Goal: Information Seeking & Learning: Learn about a topic

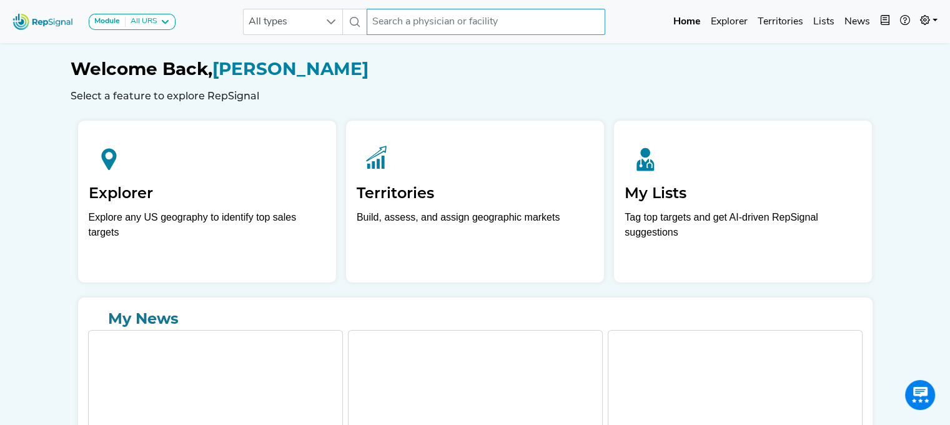
click at [504, 26] on input "text" at bounding box center [486, 22] width 239 height 26
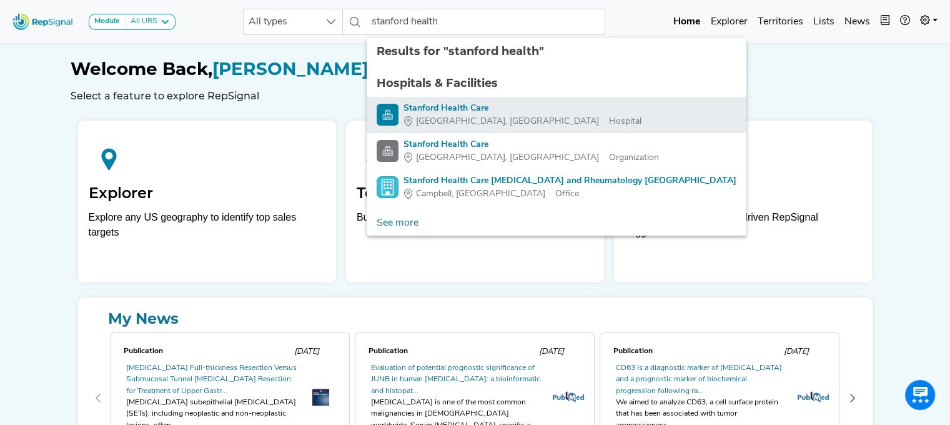
click at [455, 111] on div "Stanford Health Care" at bounding box center [523, 108] width 238 height 13
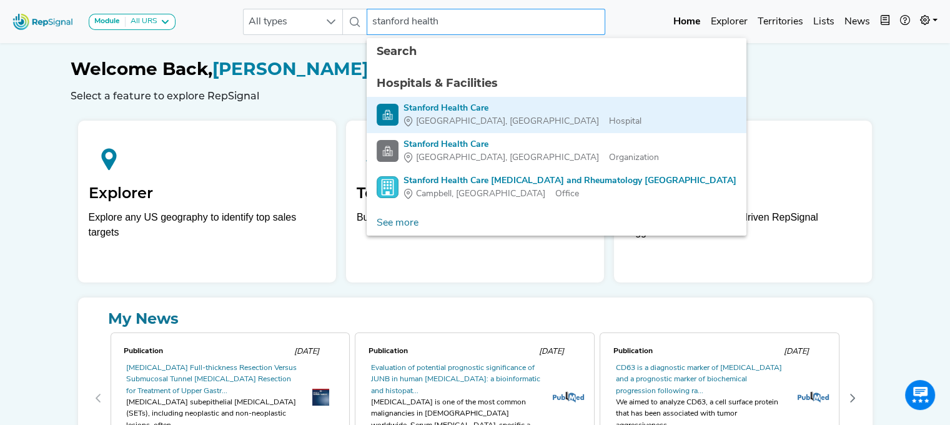
type input "Stanford Health Care"
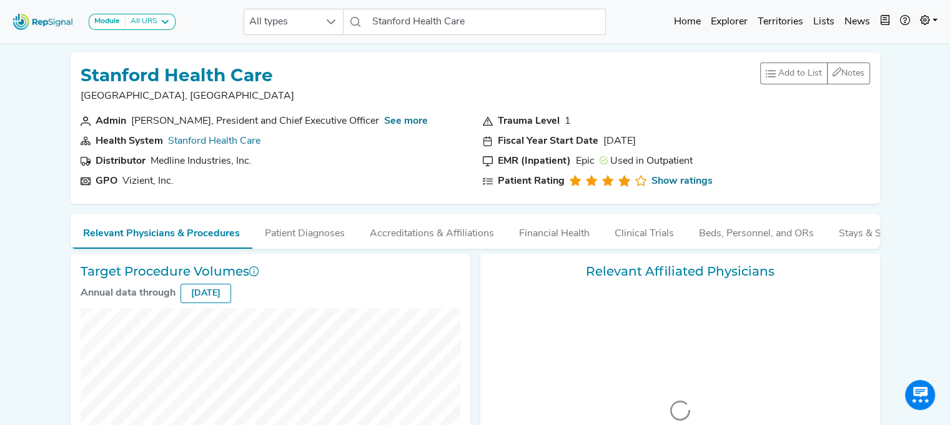
click at [342, 167] on section "Distributor Medline Industries, Inc." at bounding box center [274, 161] width 387 height 15
checkbox input "false"
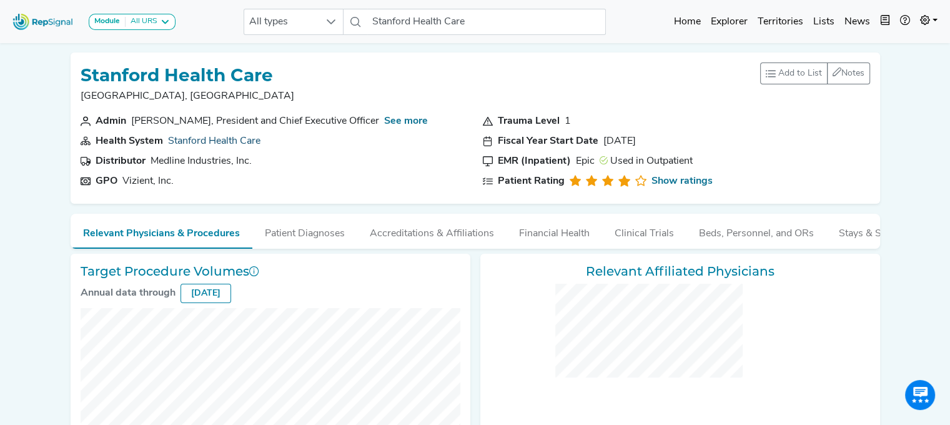
checkbox input "false"
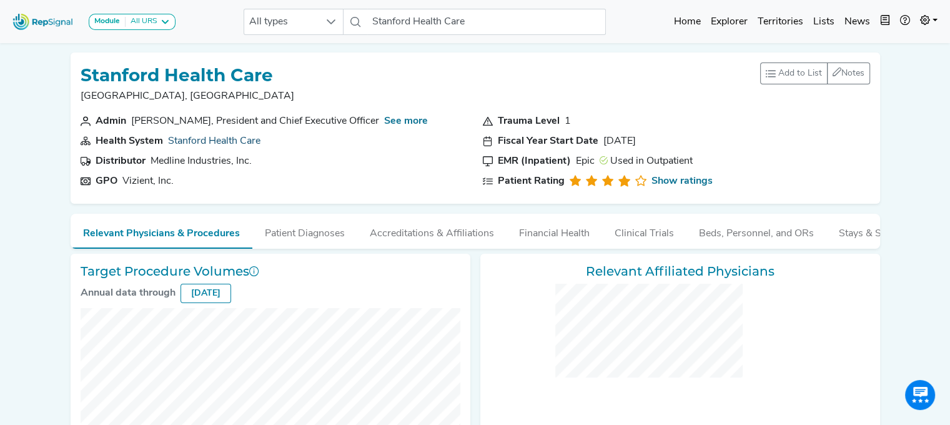
checkbox input "false"
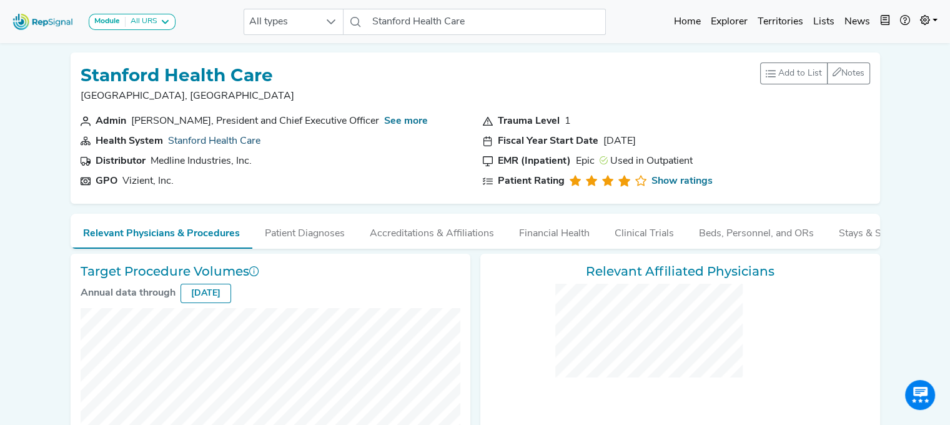
checkbox input "false"
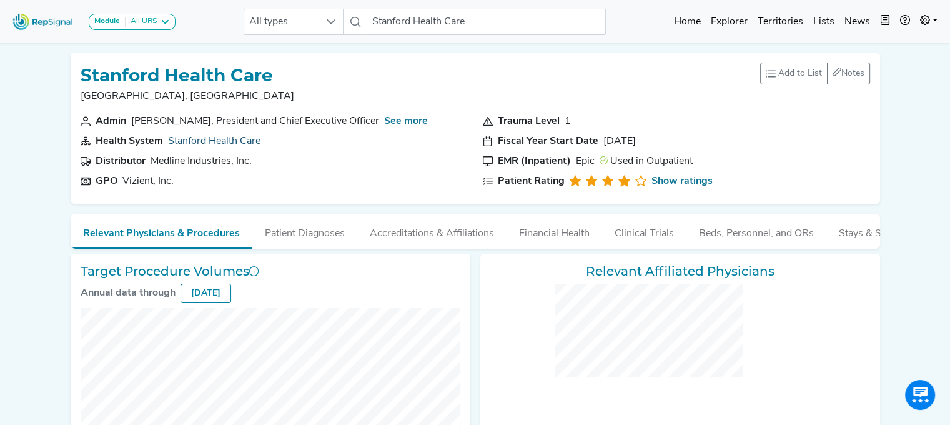
checkbox input "false"
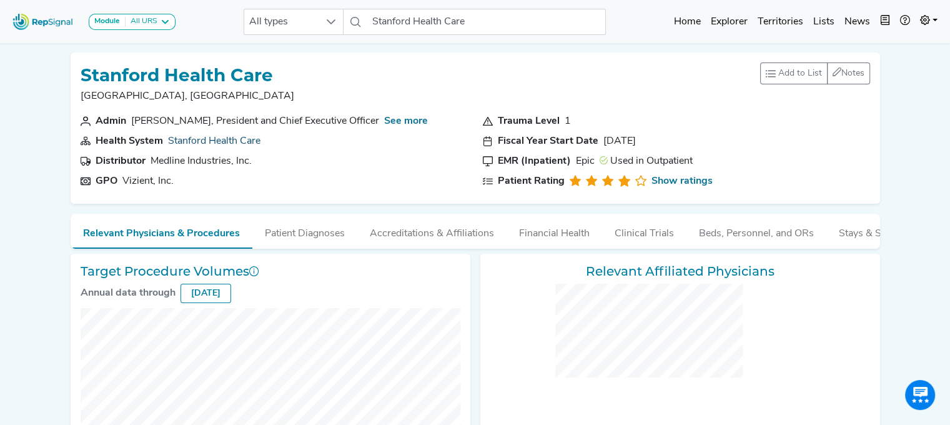
checkbox input "false"
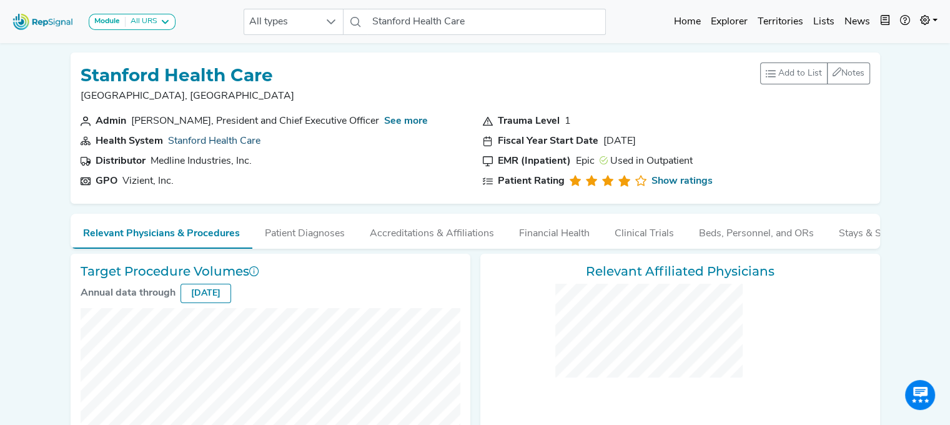
checkbox input "false"
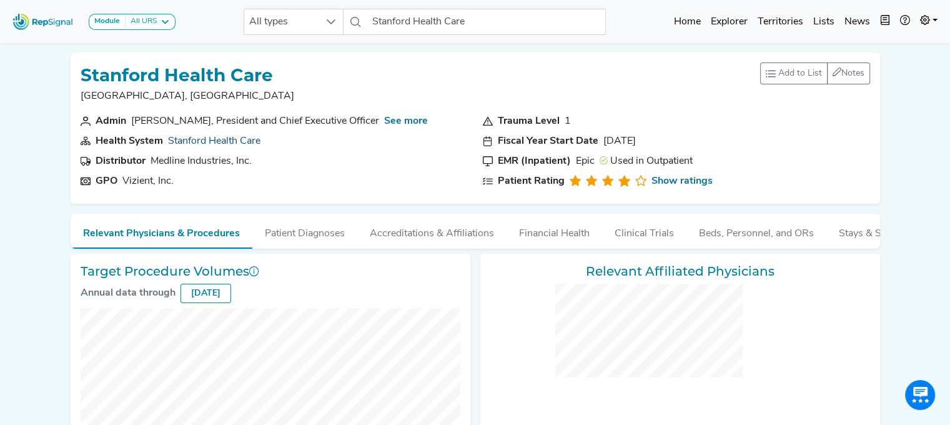
checkbox input "false"
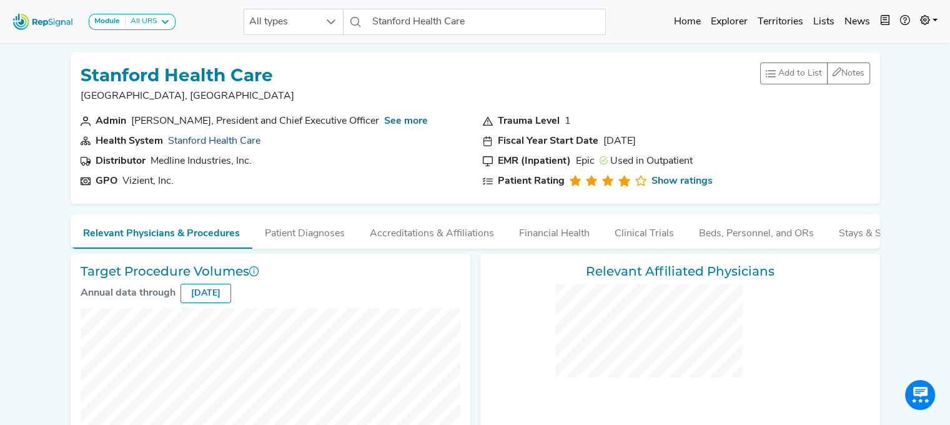
checkbox input "false"
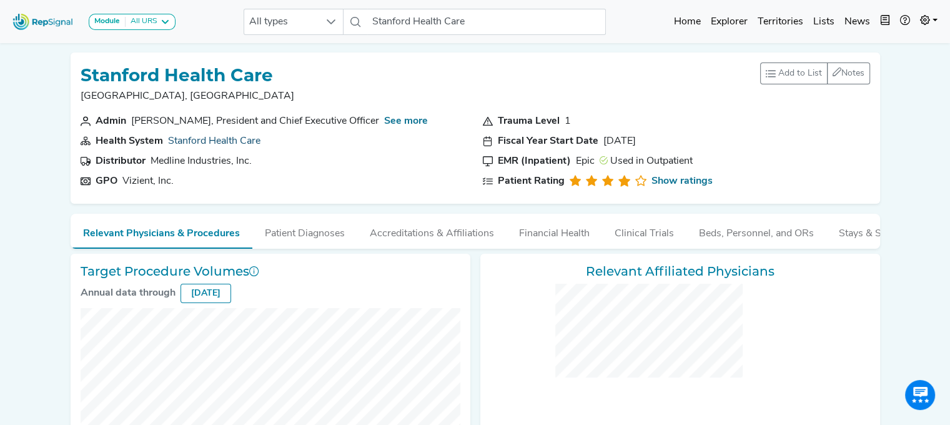
checkbox input "false"
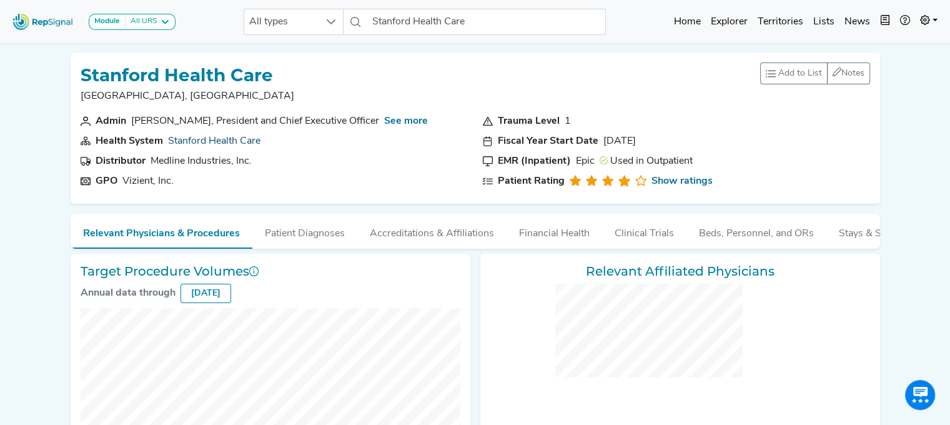
checkbox input "false"
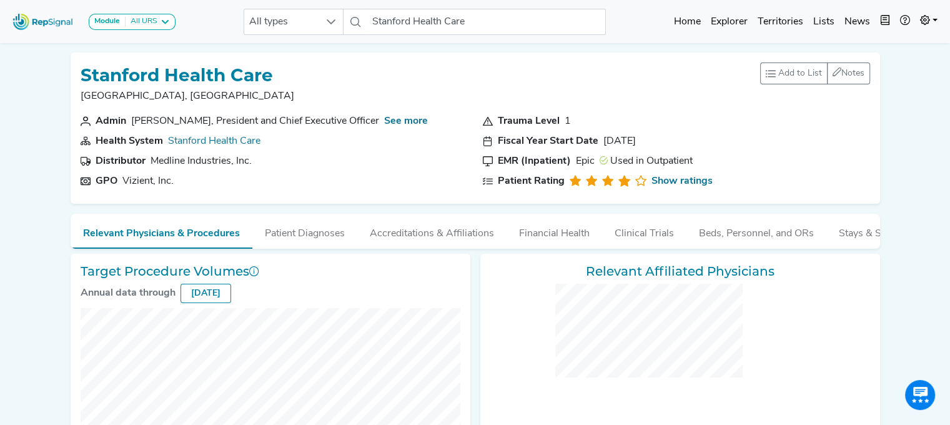
checkbox input "false"
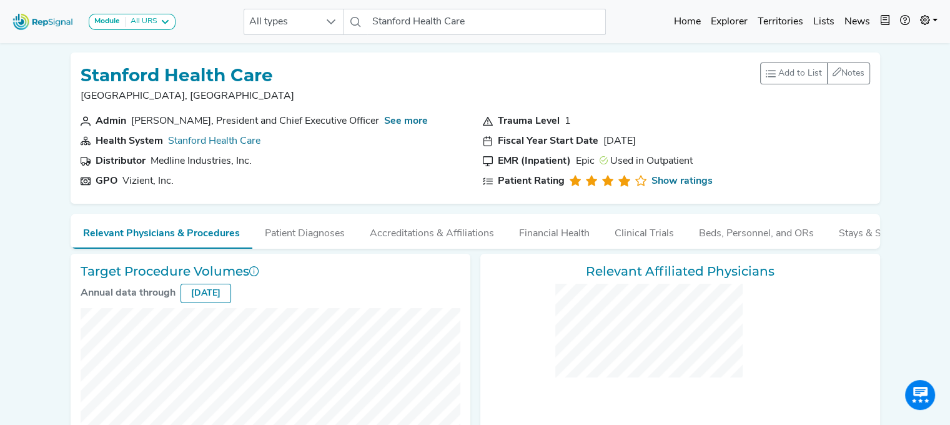
checkbox input "false"
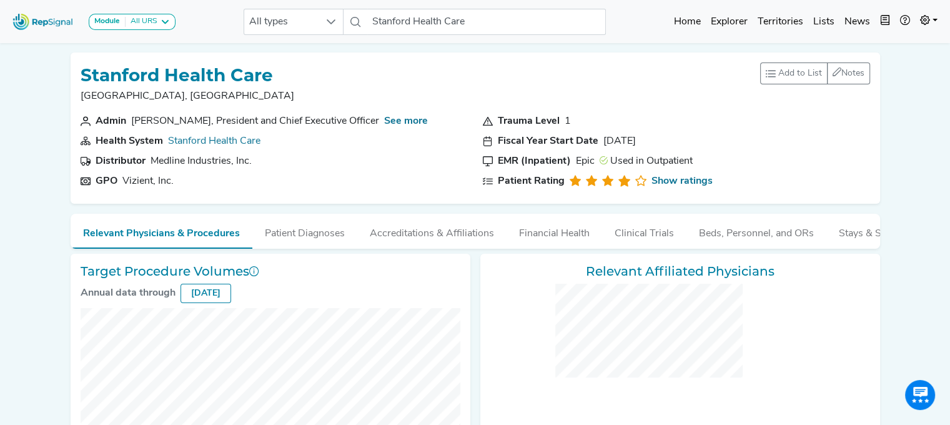
checkbox input "false"
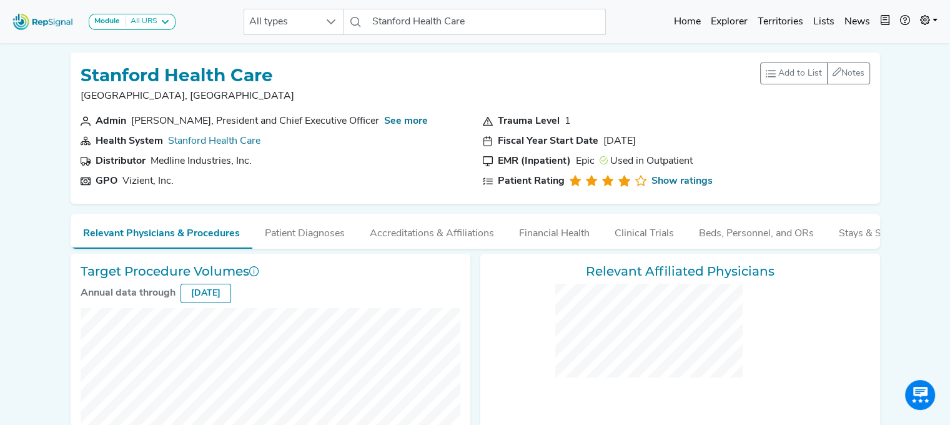
checkbox input "false"
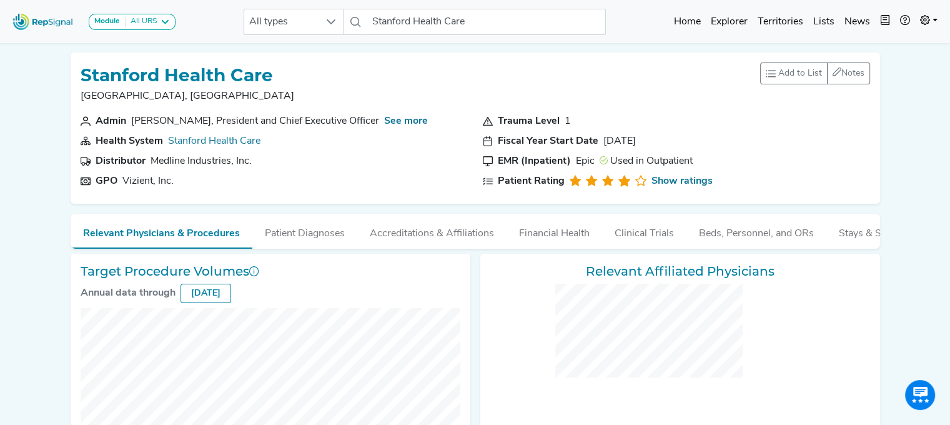
checkbox input "false"
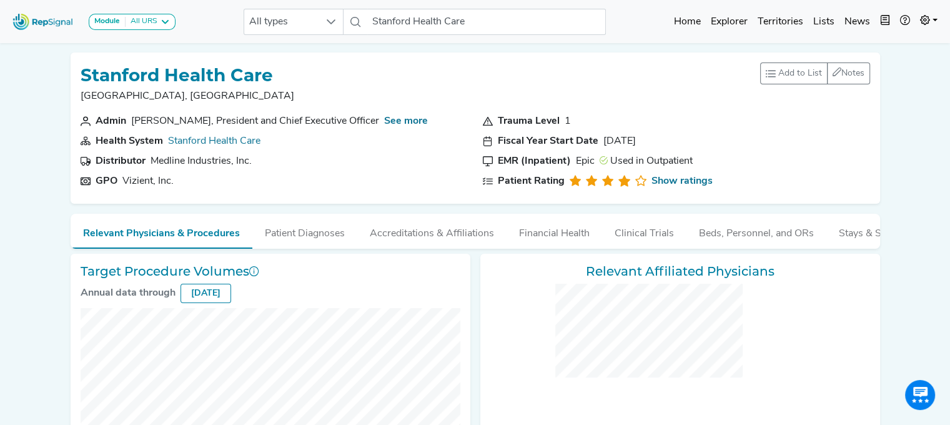
checkbox input "false"
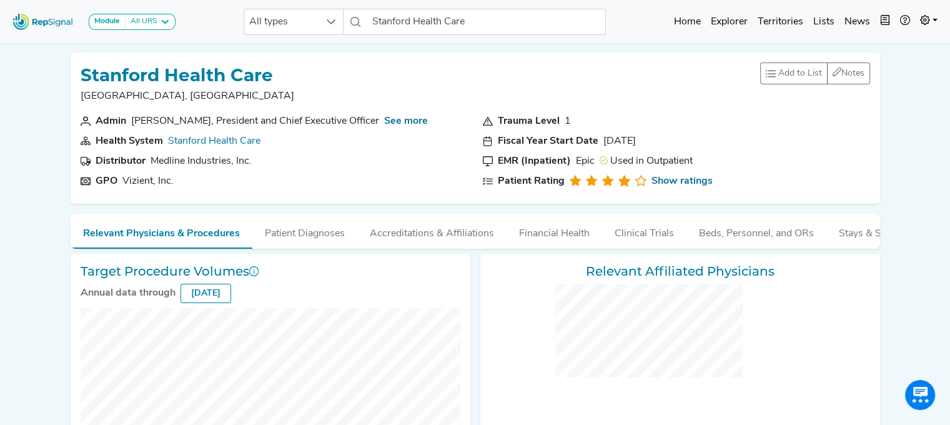
checkbox input "false"
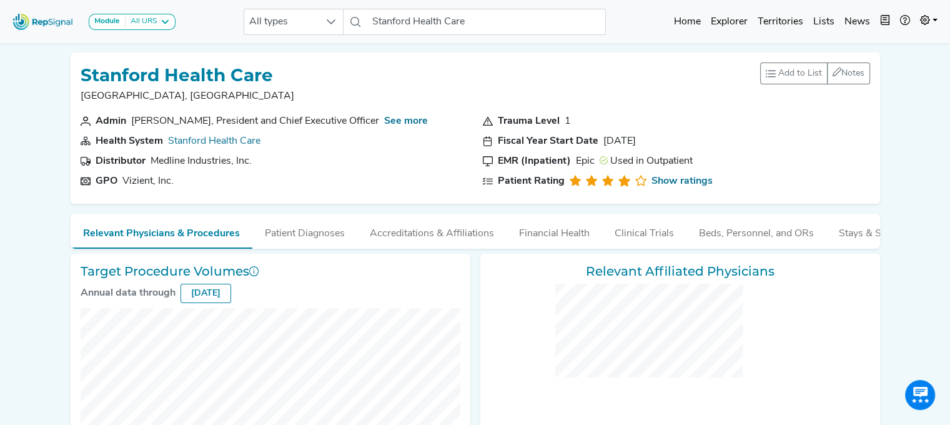
checkbox input "false"
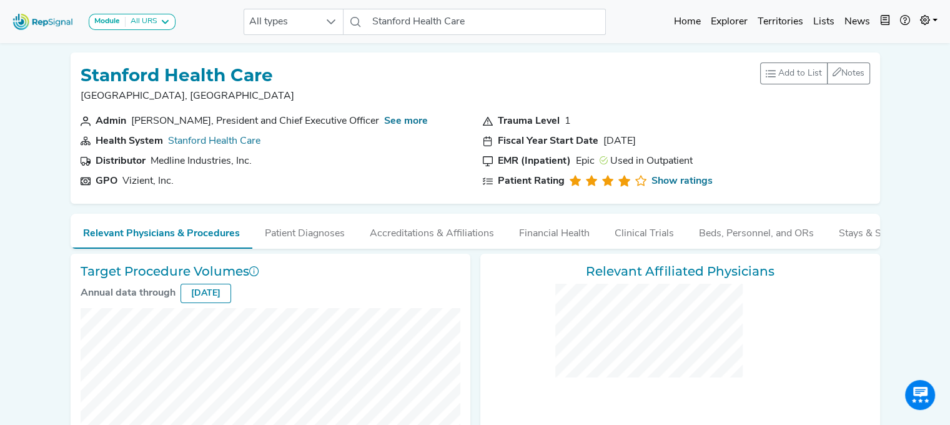
checkbox input "false"
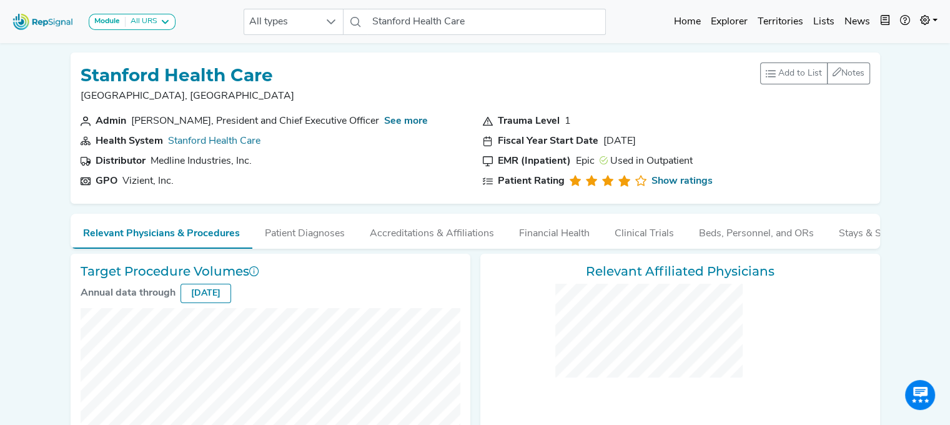
checkbox input "false"
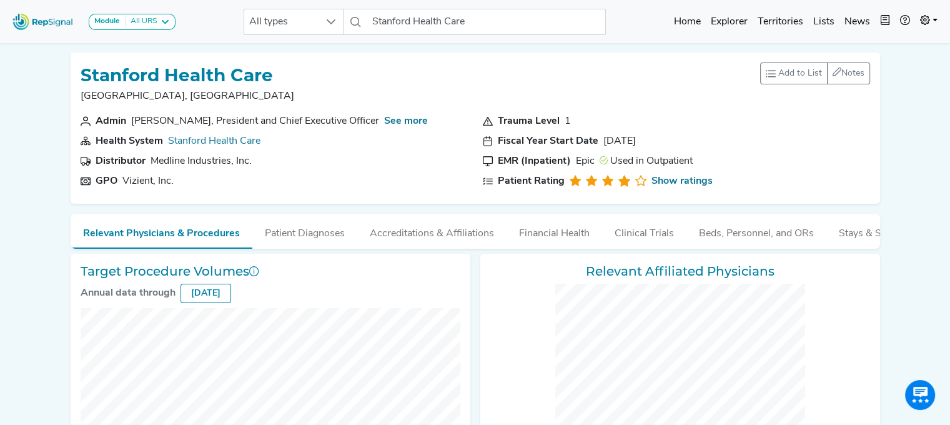
checkbox input "false"
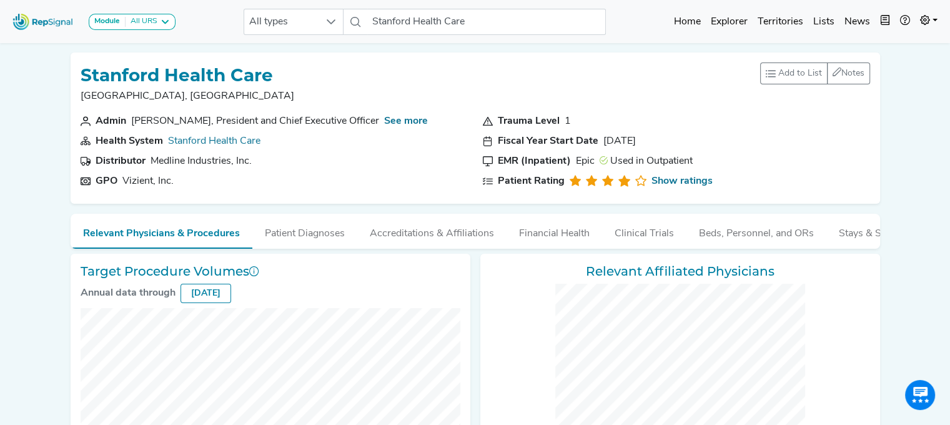
checkbox input "false"
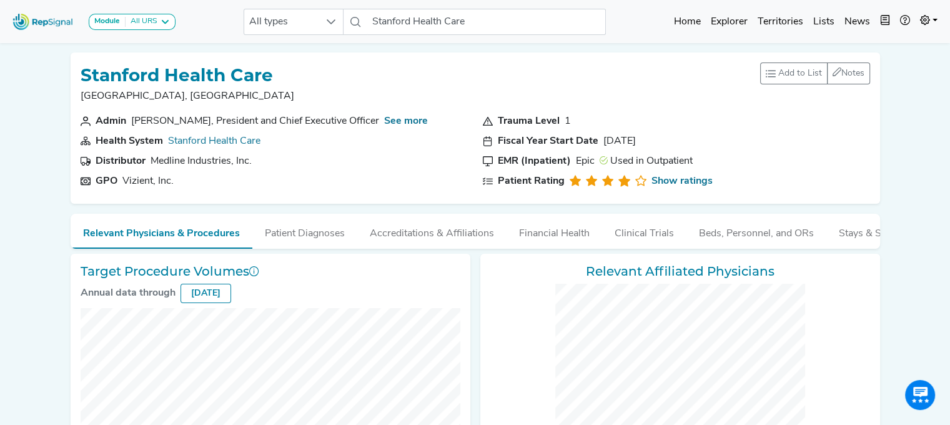
checkbox input "false"
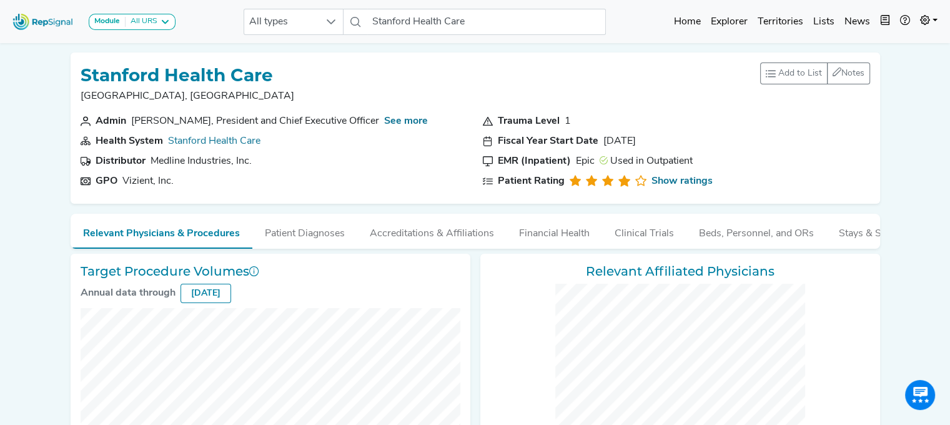
checkbox input "false"
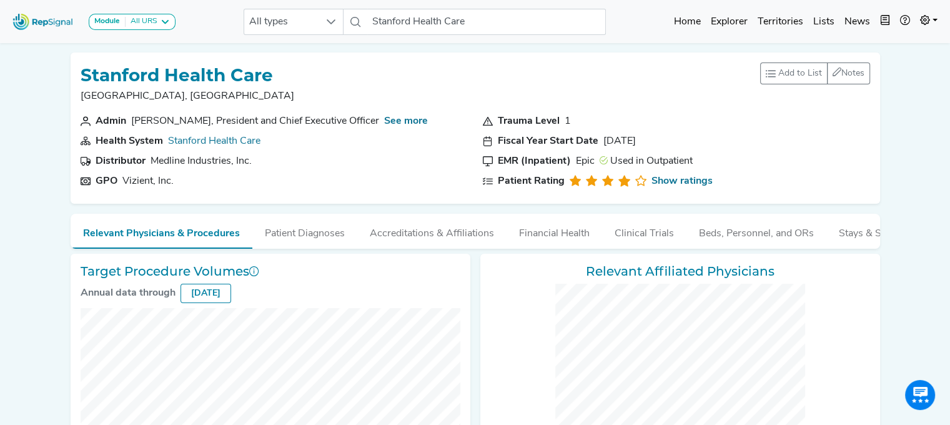
checkbox input "false"
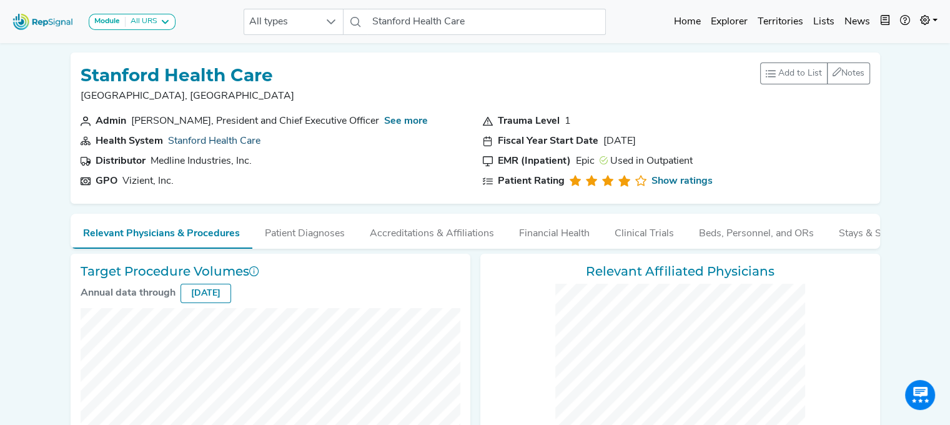
checkbox input "false"
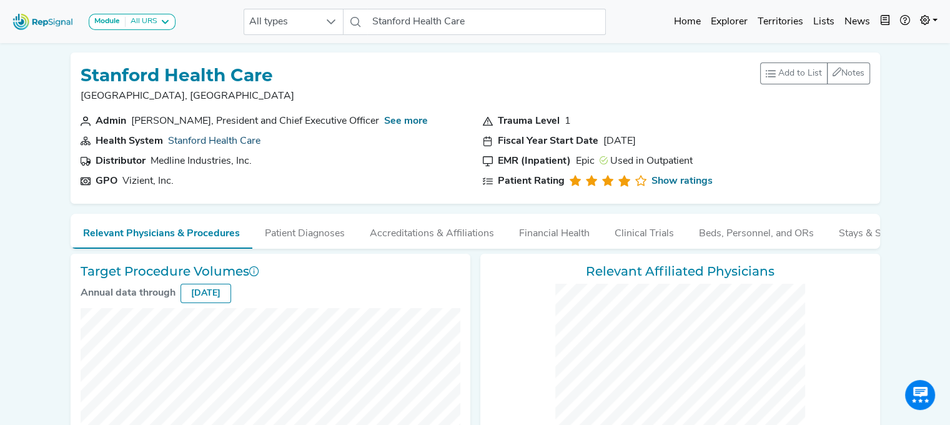
checkbox input "false"
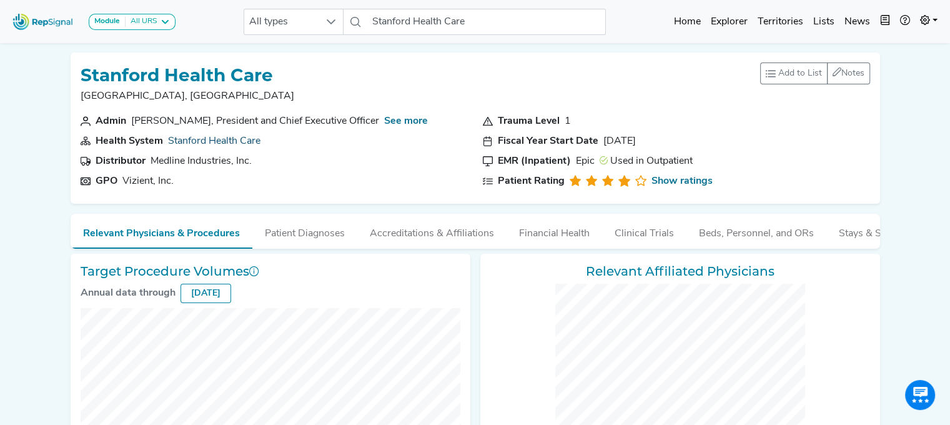
checkbox input "false"
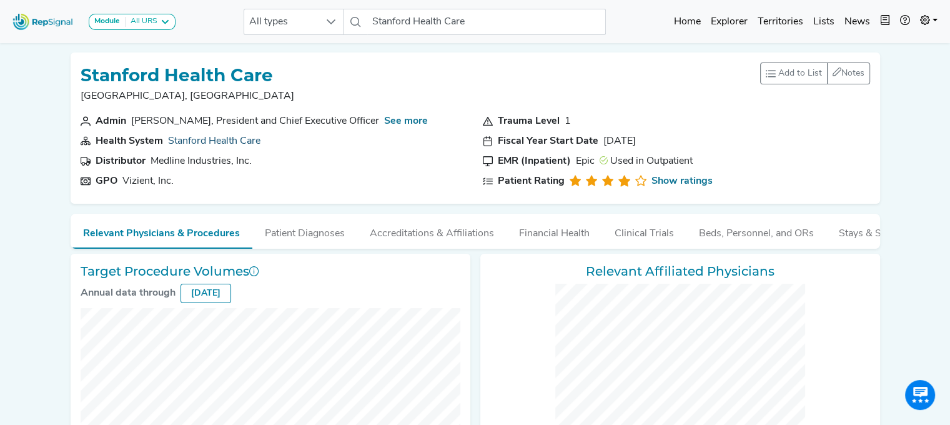
checkbox input "false"
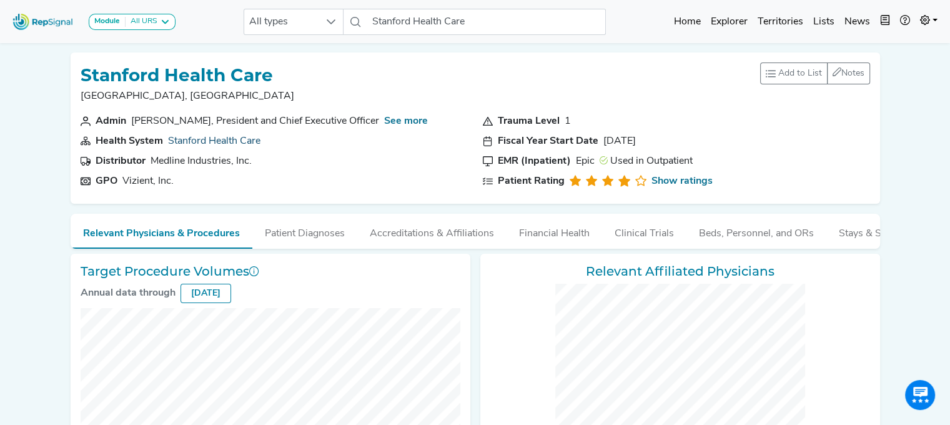
checkbox input "false"
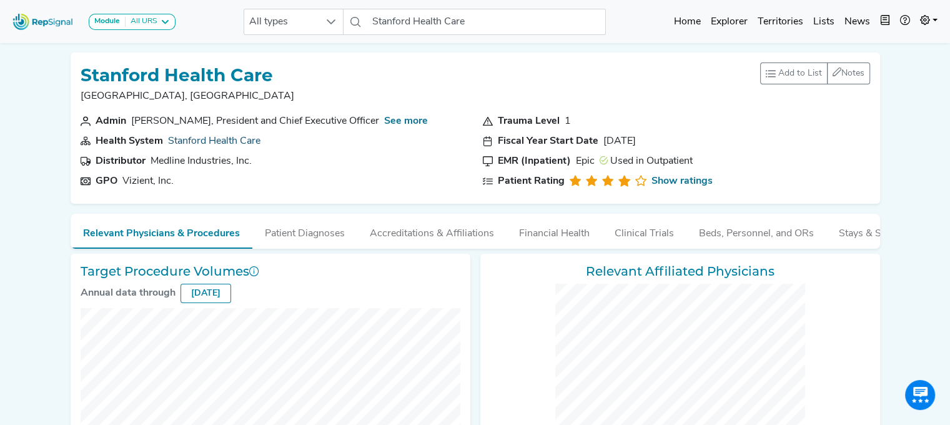
checkbox input "false"
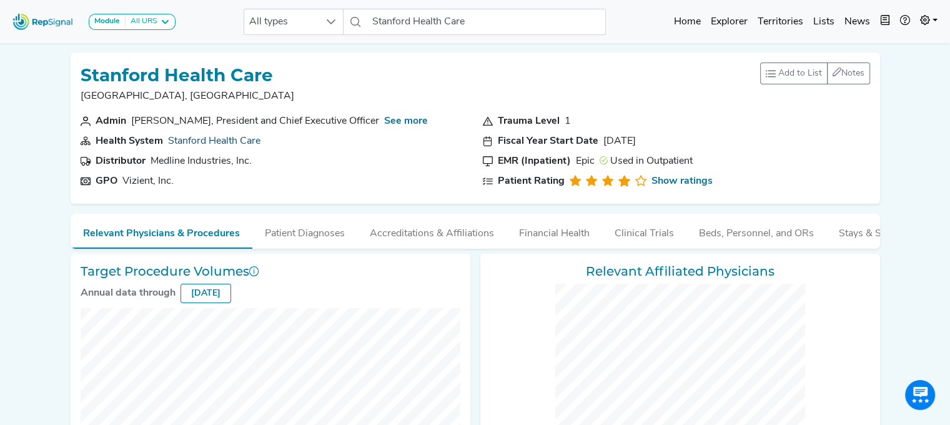
checkbox input "false"
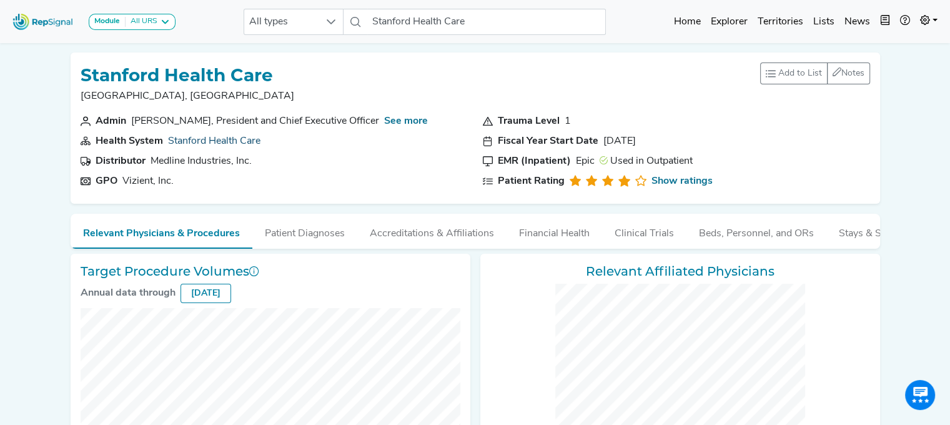
checkbox input "false"
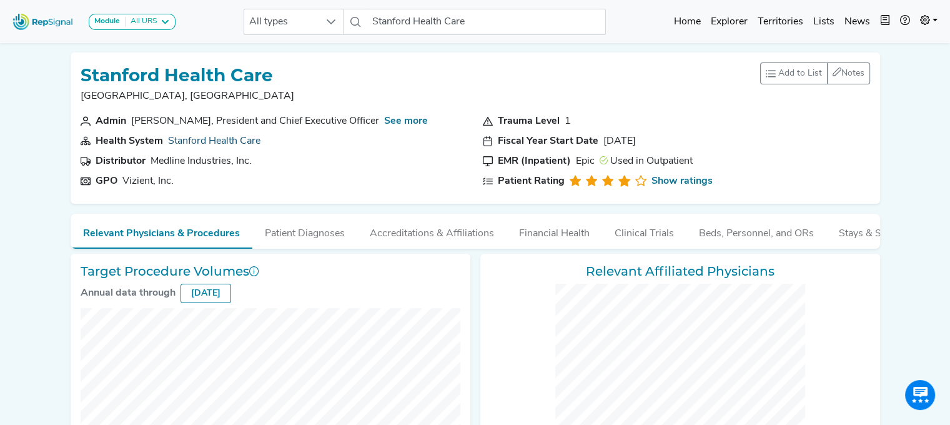
checkbox input "false"
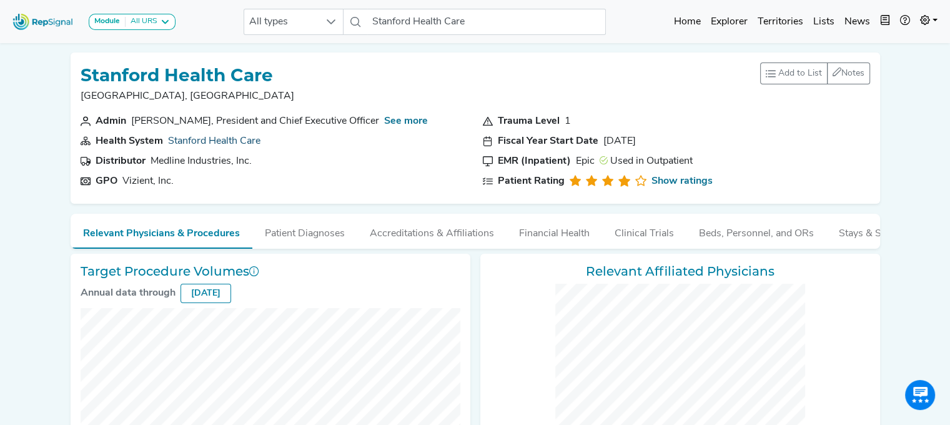
checkbox input "false"
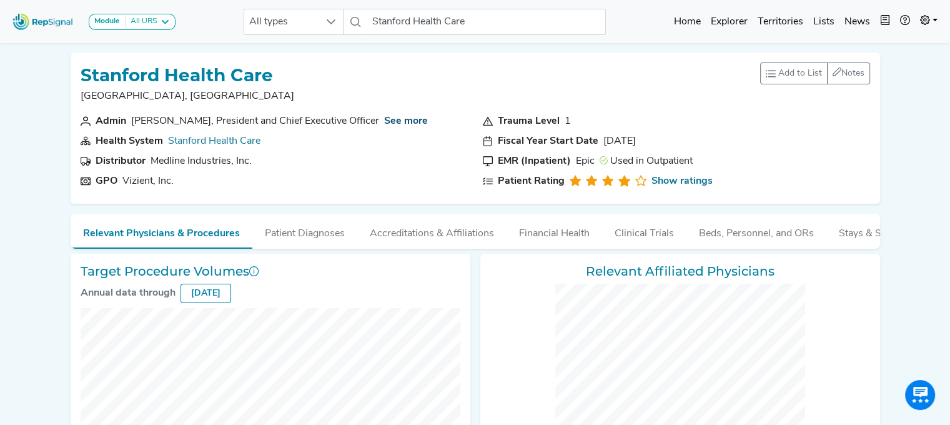
checkbox input "false"
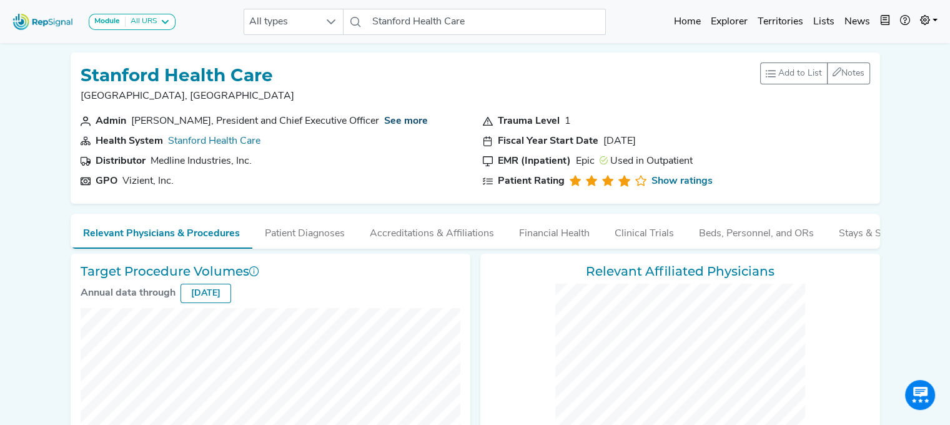
checkbox input "false"
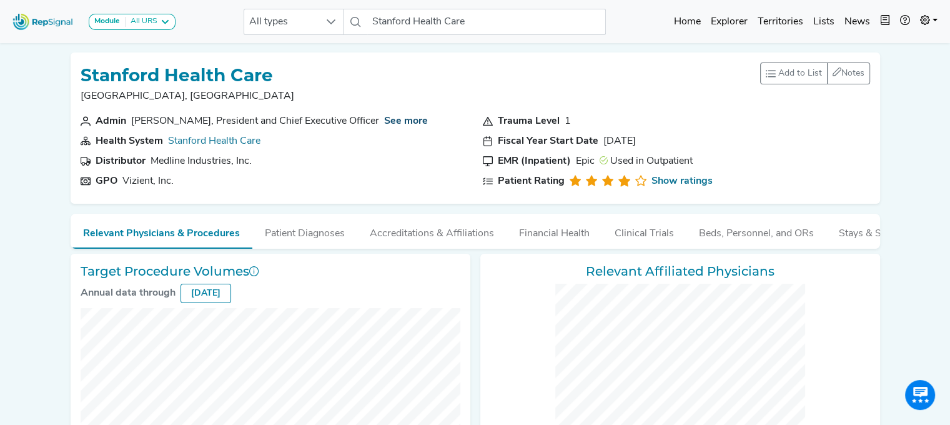
checkbox input "false"
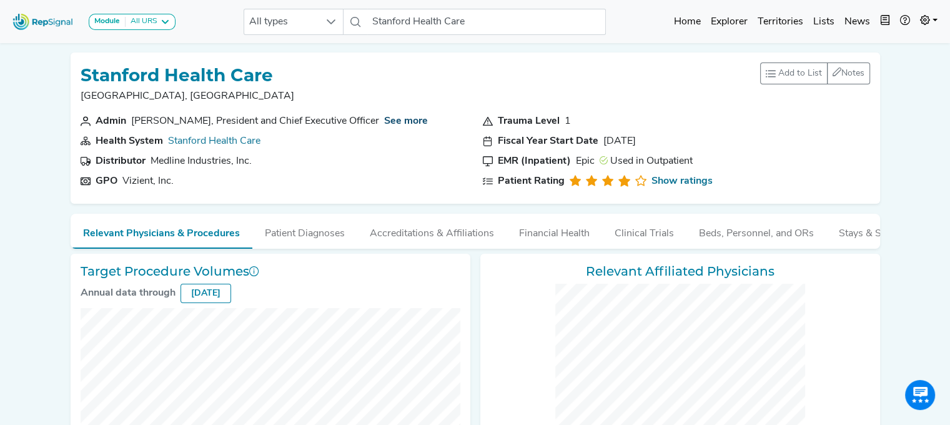
checkbox input "false"
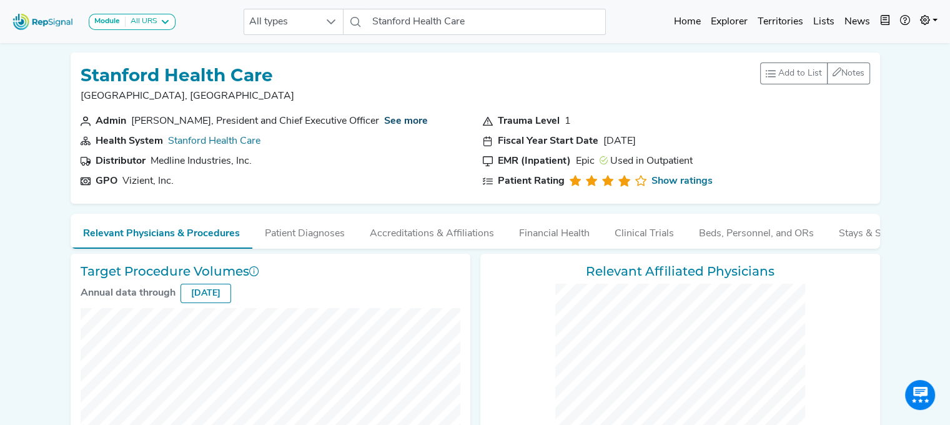
click at [390, 119] on link "See more" at bounding box center [406, 121] width 44 height 10
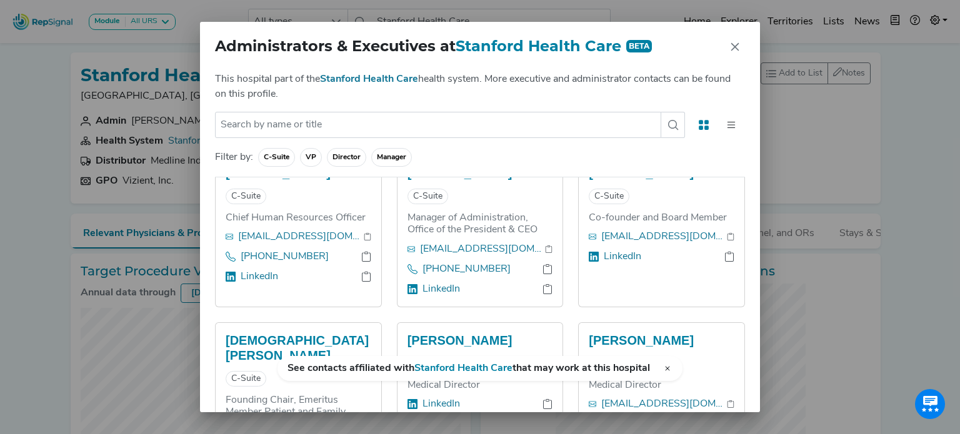
scroll to position [662, 0]
click at [285, 157] on span "C-Suite" at bounding box center [276, 157] width 37 height 19
click at [315, 157] on span "VP" at bounding box center [311, 157] width 22 height 19
click at [352, 154] on span "Director" at bounding box center [346, 157] width 39 height 19
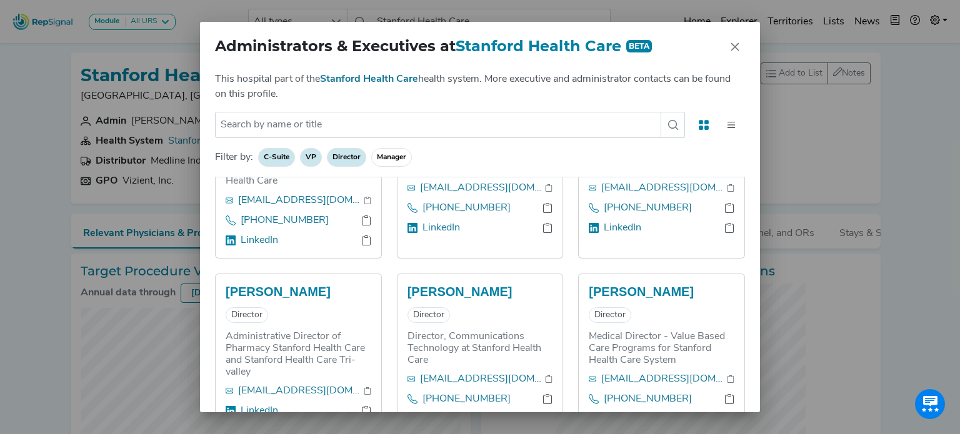
scroll to position [52, 0]
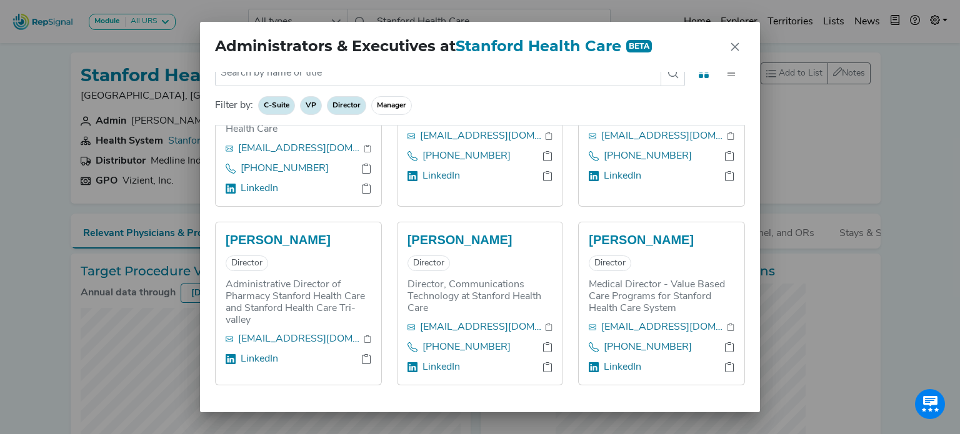
click at [287, 110] on span "C-Suite" at bounding box center [276, 105] width 37 height 19
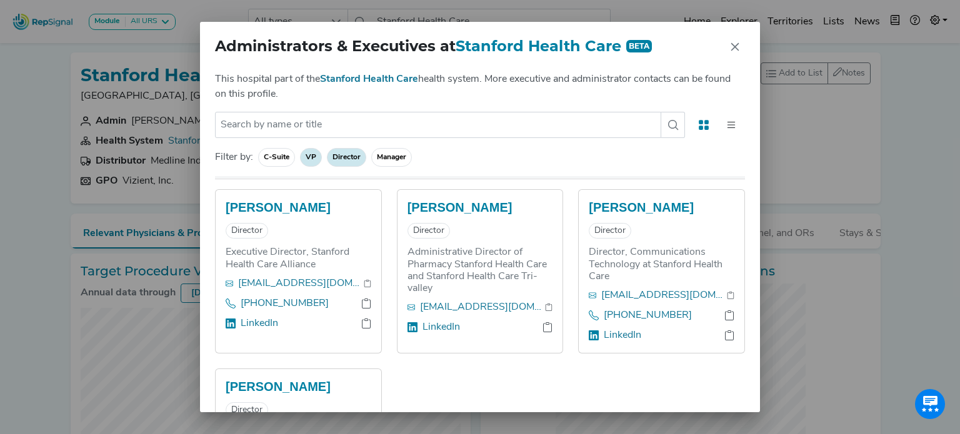
scroll to position [1718, 0]
click at [386, 157] on span "Manager" at bounding box center [391, 157] width 41 height 19
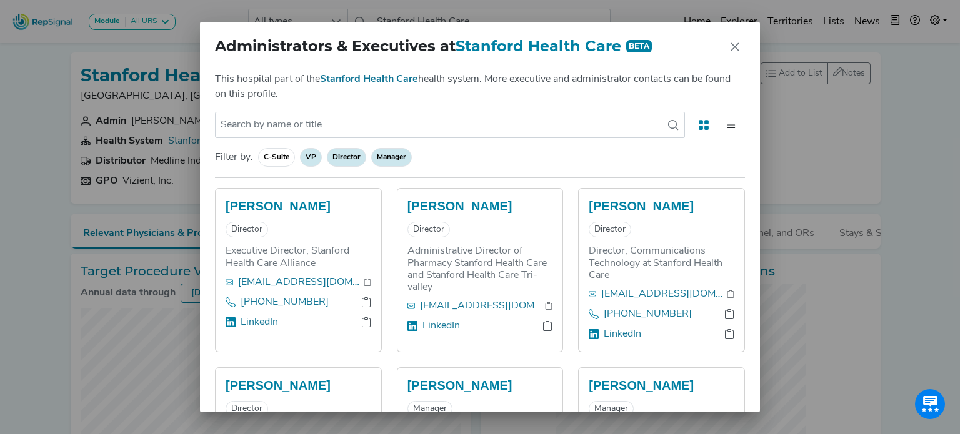
click at [342, 157] on span "Director" at bounding box center [346, 157] width 39 height 19
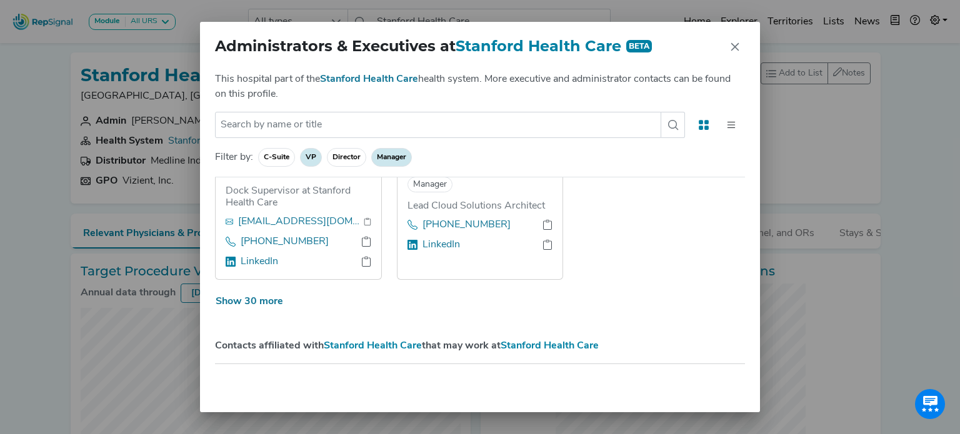
click at [309, 156] on span "VP" at bounding box center [311, 157] width 22 height 19
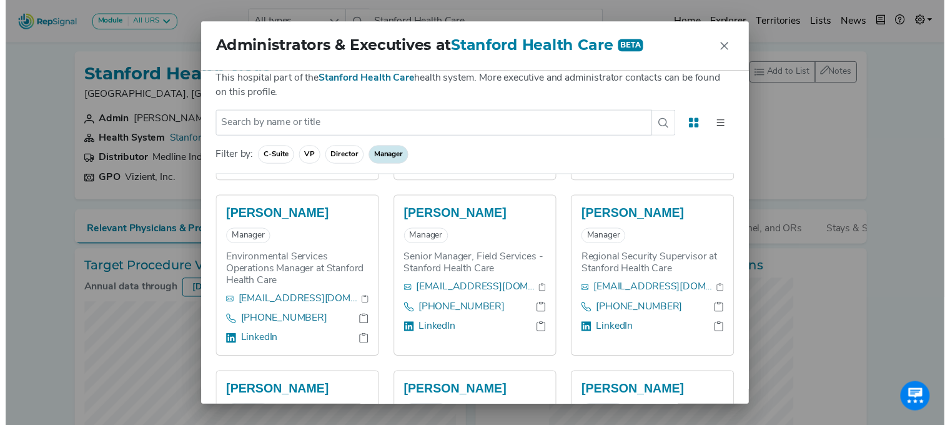
scroll to position [2153, 0]
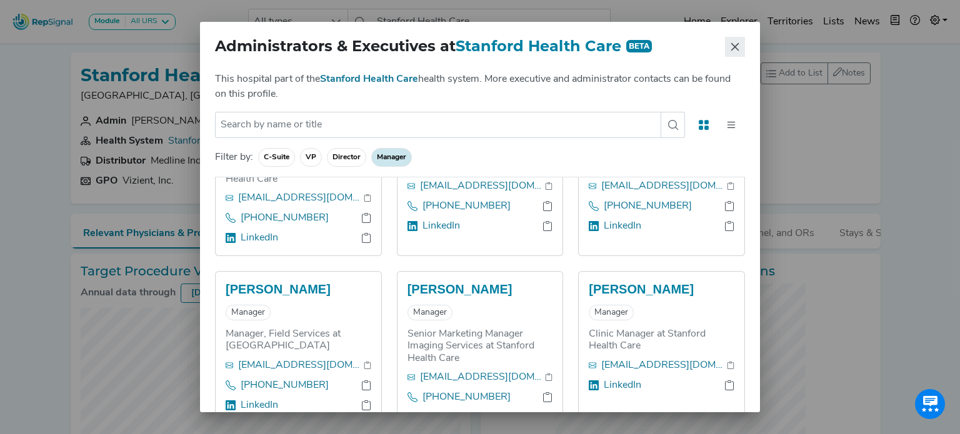
click at [732, 42] on icon "Close" at bounding box center [735, 47] width 10 height 10
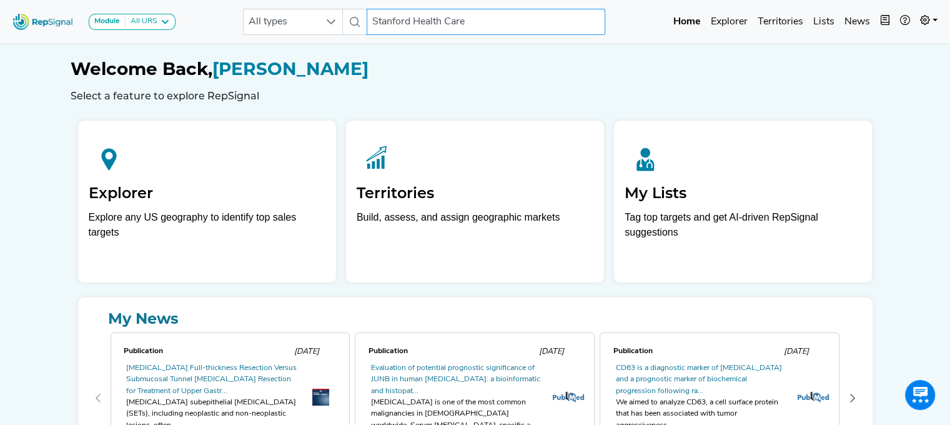
click at [489, 21] on input "Stanford Health Care" at bounding box center [486, 22] width 239 height 26
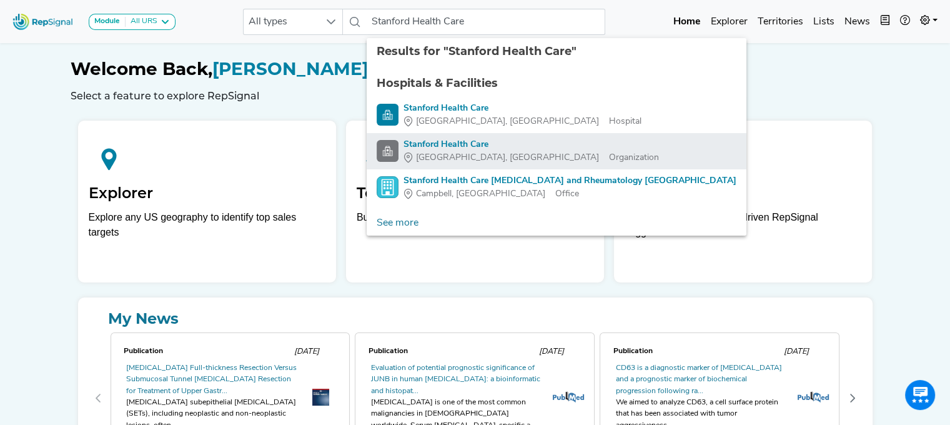
click at [457, 142] on div "Stanford Health Care" at bounding box center [532, 144] width 256 height 13
